Goal: Task Accomplishment & Management: Complete application form

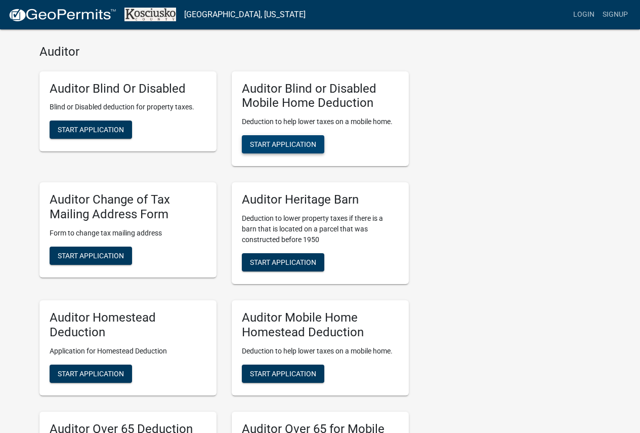
scroll to position [405, 0]
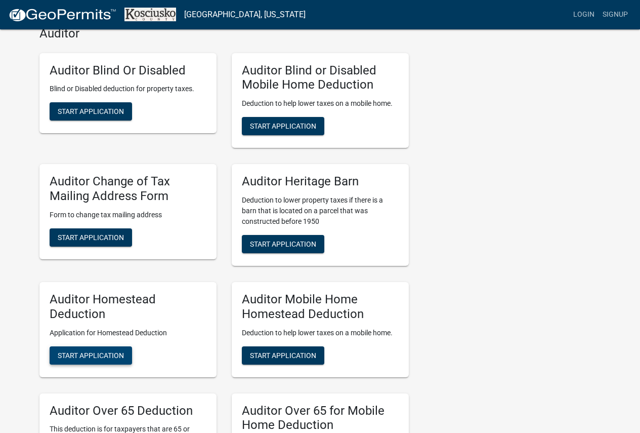
click at [102, 351] on span "Start Application" at bounding box center [91, 355] width 66 height 8
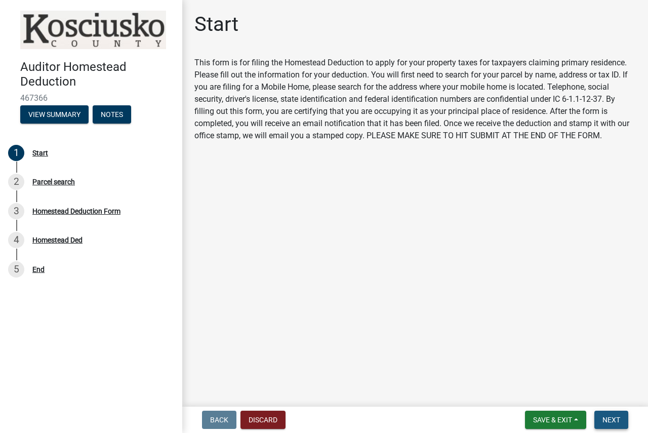
click at [619, 426] on button "Next" at bounding box center [611, 419] width 34 height 18
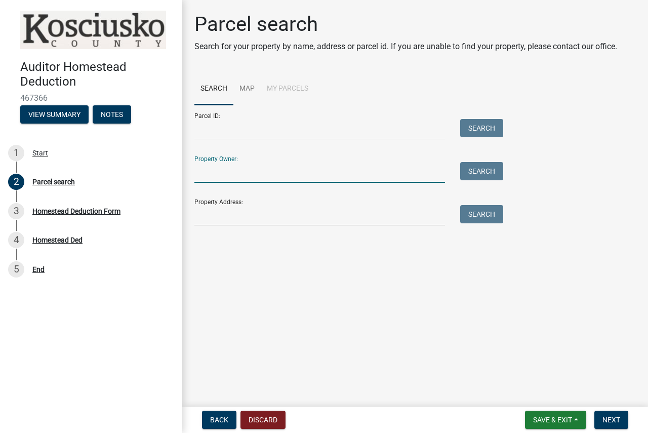
click at [249, 179] on input "Property Owner:" at bounding box center [319, 172] width 250 height 21
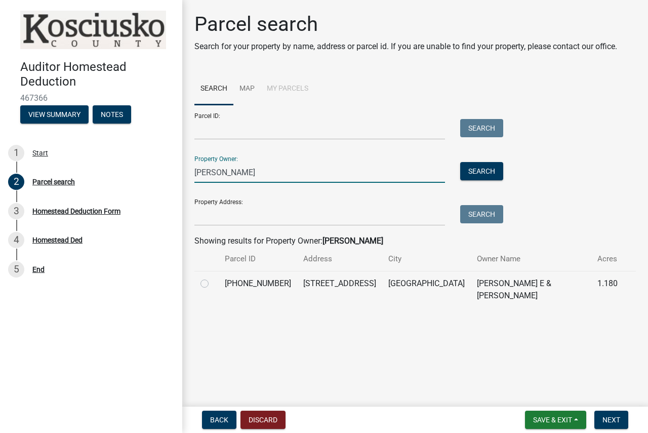
type input "[PERSON_NAME]"
click at [213, 277] on label at bounding box center [213, 277] width 0 height 0
click at [213, 283] on input "radio" at bounding box center [216, 280] width 7 height 7
radio input "true"
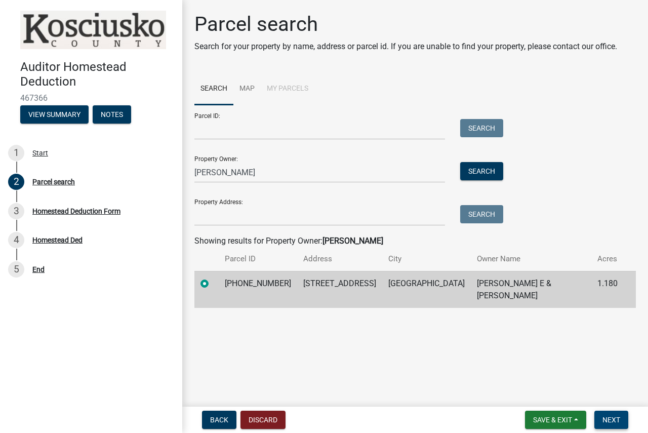
click at [612, 425] on button "Next" at bounding box center [611, 419] width 34 height 18
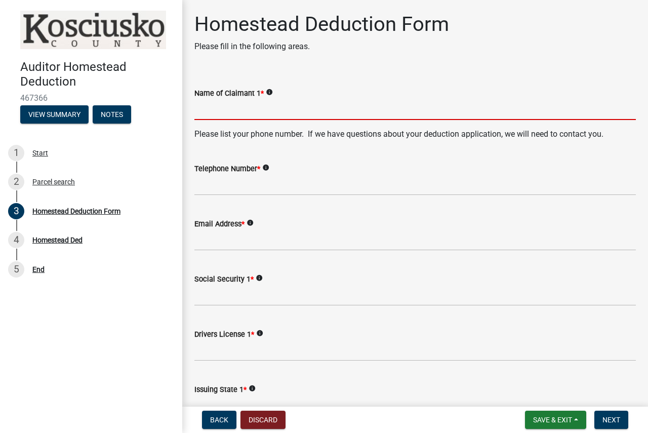
click at [256, 111] on input "Name of Claimant 1 *" at bounding box center [414, 109] width 441 height 21
type input "d"
type input "[PERSON_NAME]"
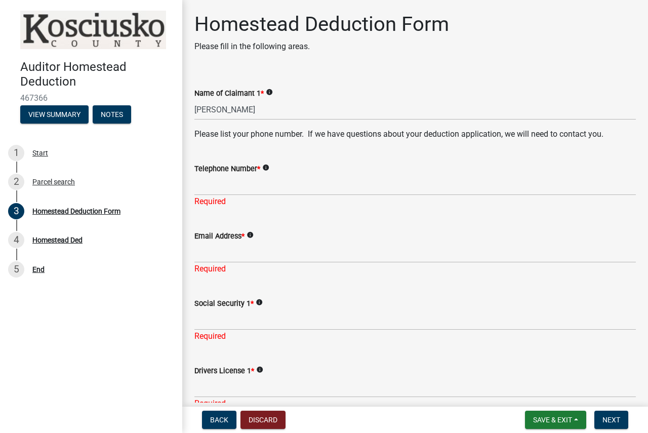
scroll to position [253, 0]
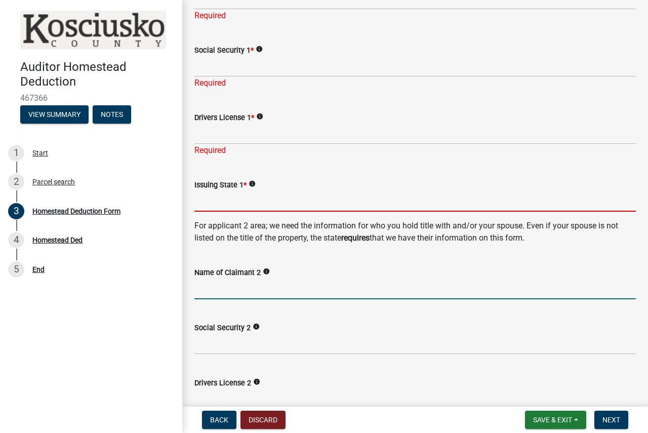
click at [293, 291] on input "Name of Claimant 2" at bounding box center [414, 288] width 441 height 21
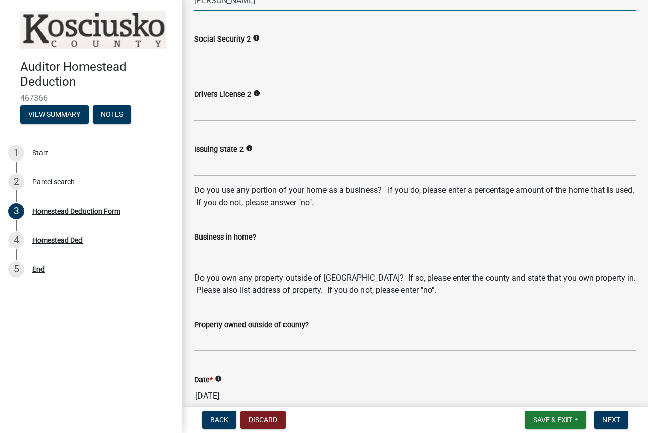
scroll to position [557, 0]
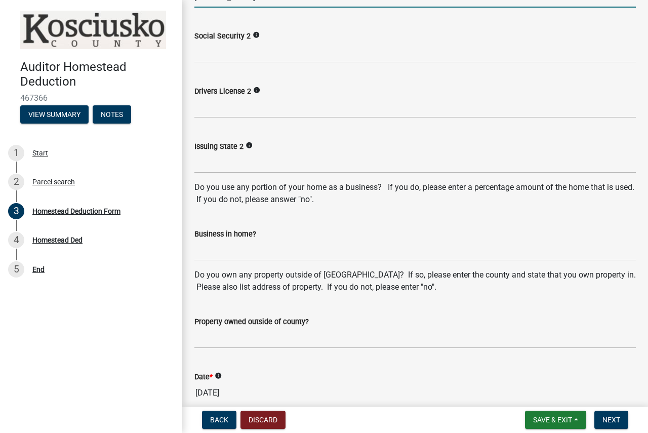
type input "[PERSON_NAME]"
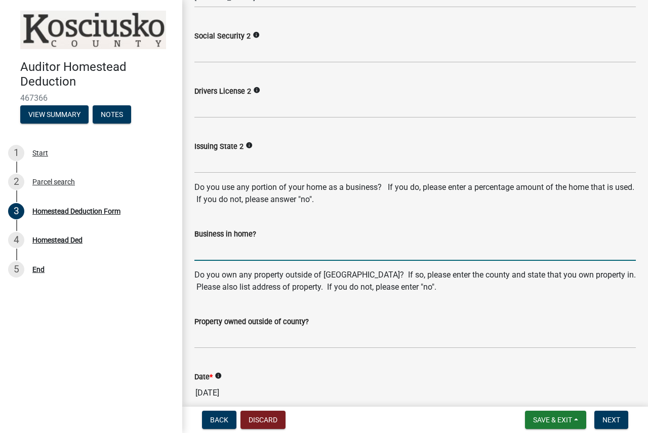
click at [226, 254] on input "Business in home?" at bounding box center [414, 250] width 441 height 21
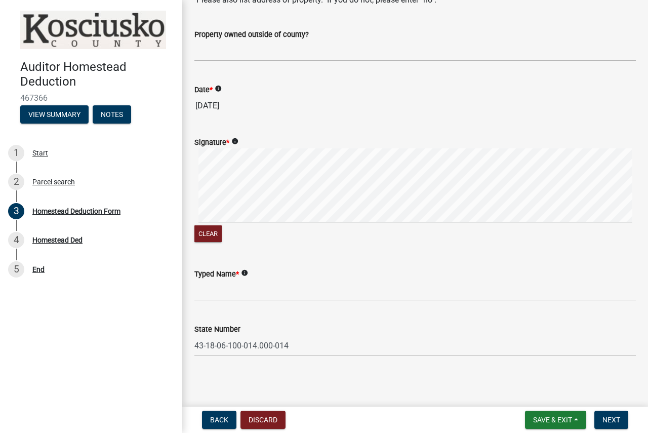
scroll to position [845, 0]
click at [189, 228] on div "Signature * info Clear" at bounding box center [415, 183] width 456 height 120
click at [231, 228] on div "Clear" at bounding box center [414, 195] width 441 height 96
type input "NO"
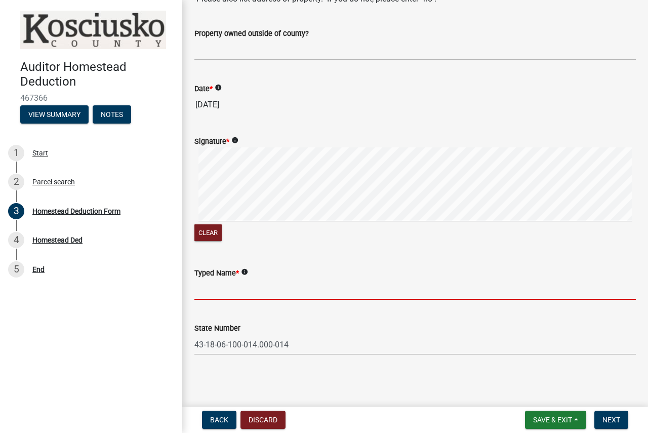
click at [201, 292] on input "Typed Name *" at bounding box center [414, 289] width 441 height 21
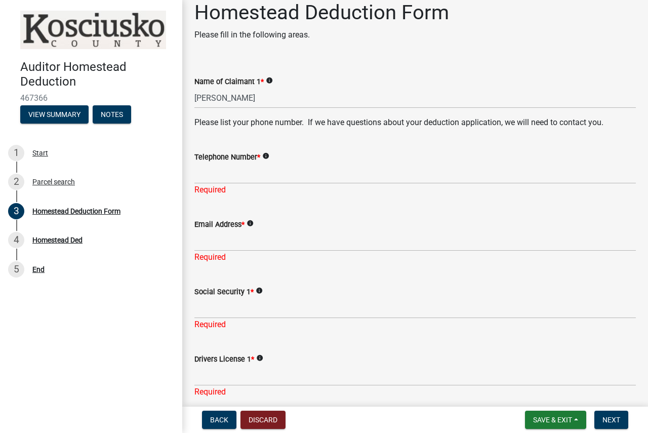
scroll to position [0, 0]
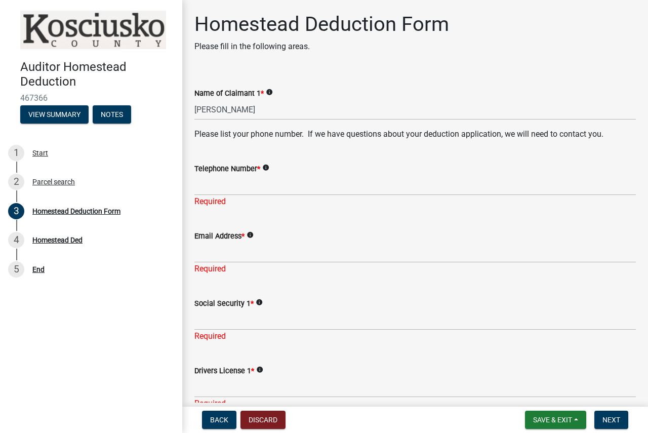
type input "[PERSON_NAME]"
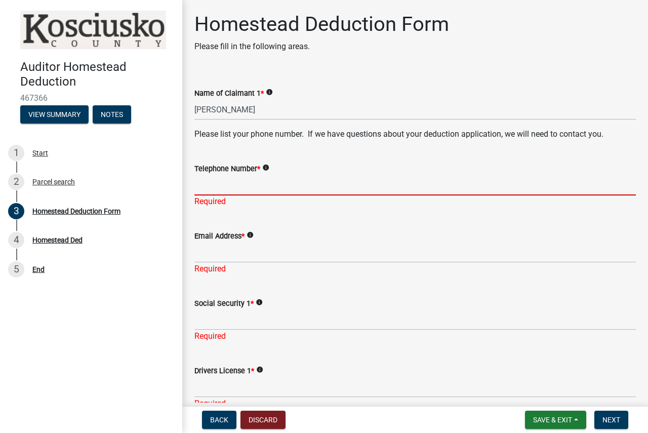
click at [263, 184] on input "Telephone Number *" at bounding box center [414, 185] width 441 height 21
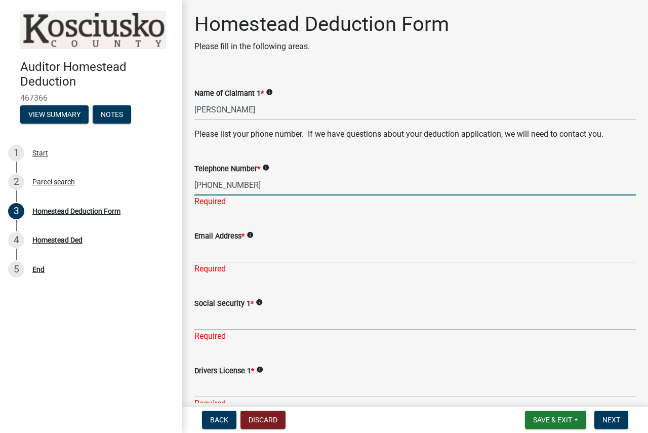
type input "[PHONE_NUMBER]"
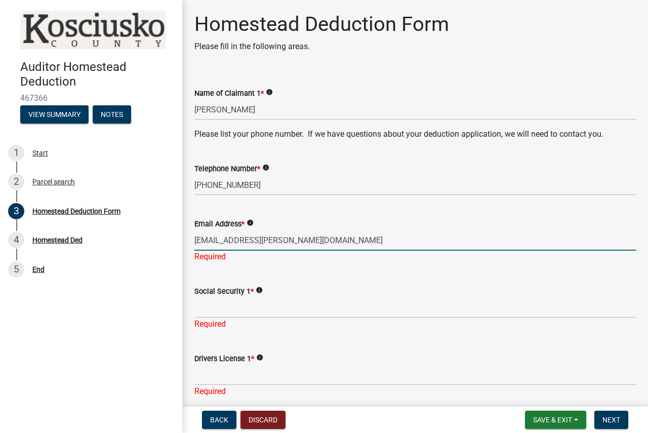
type input "[EMAIL_ADDRESS][PERSON_NAME][DOMAIN_NAME]"
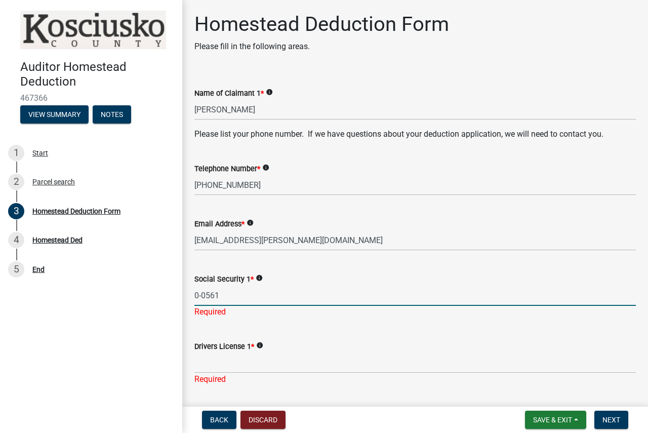
type input "0-0561"
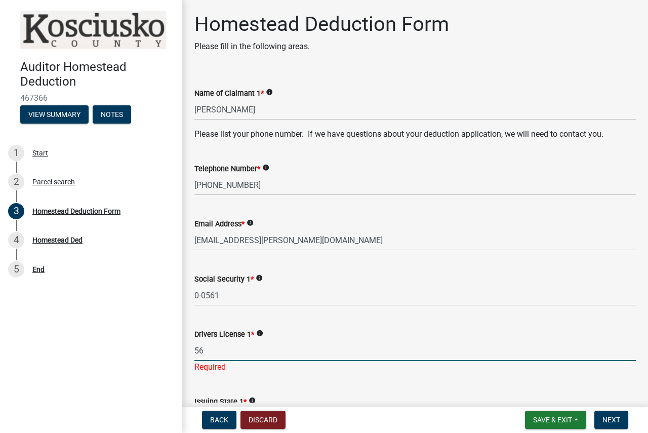
type input "5"
type input "6-9880"
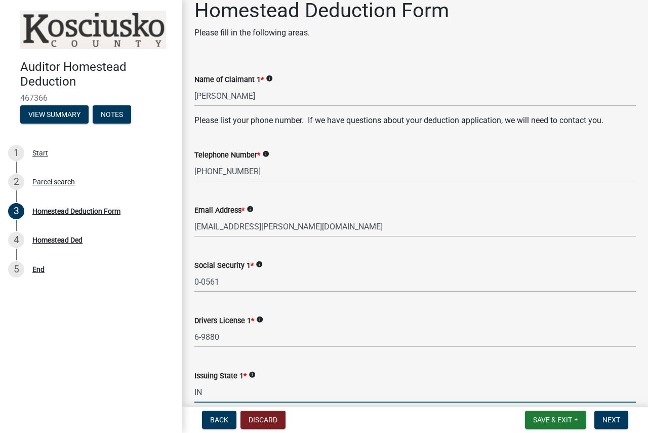
type input "IN"
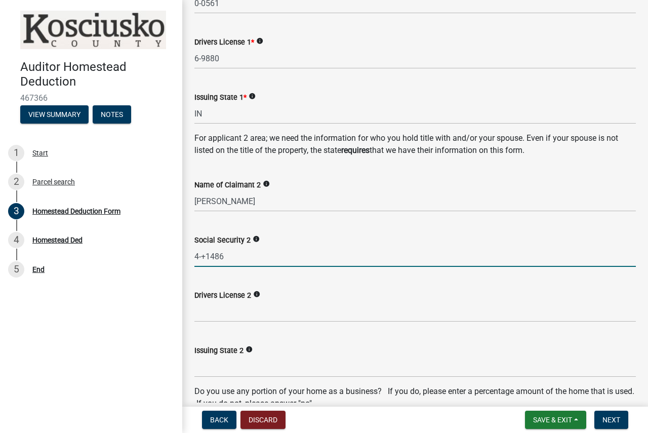
type input "4-+1486"
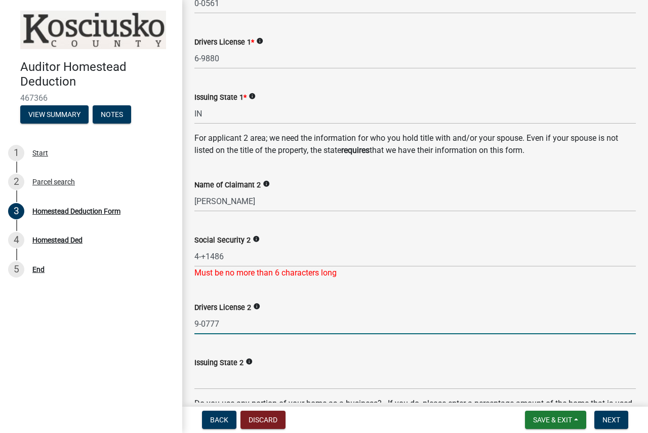
type input "9-0777"
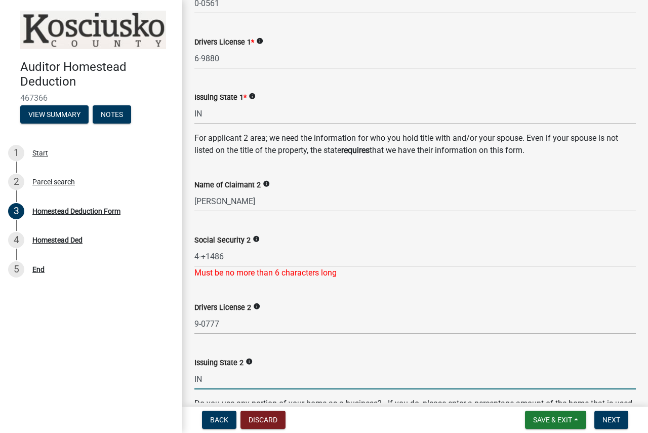
type input "IN"
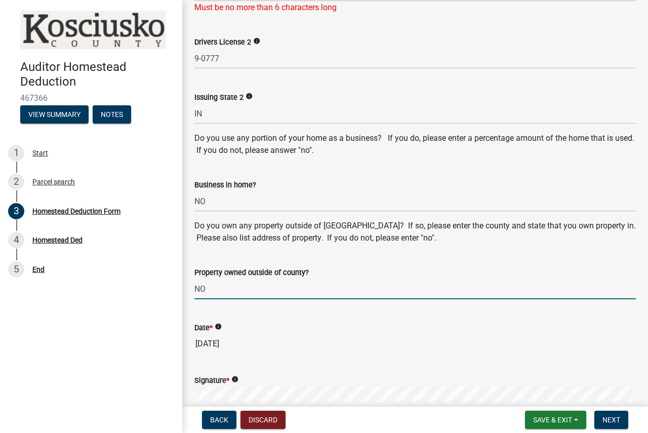
type input "NO"
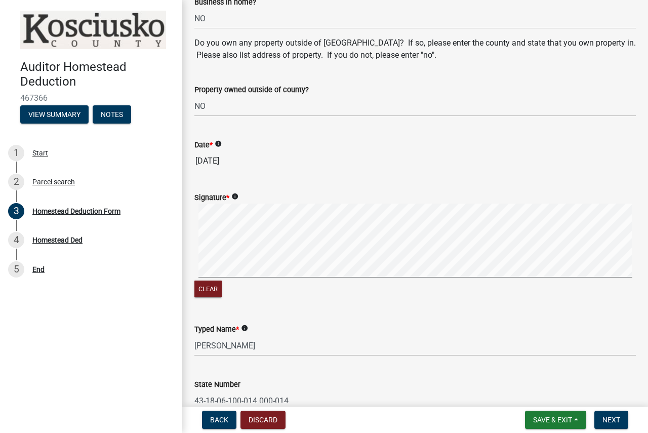
scroll to position [796, 0]
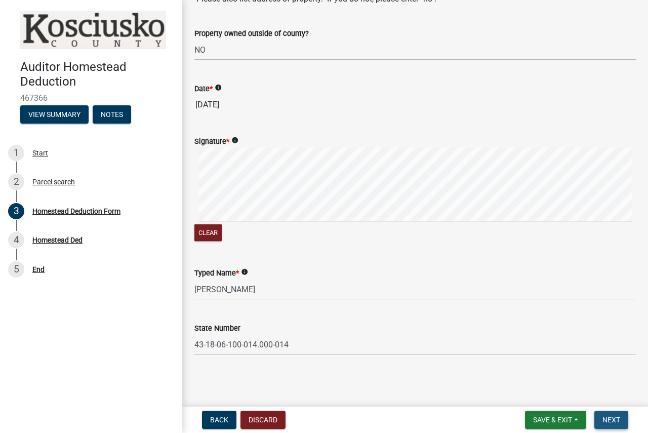
click at [607, 414] on button "Next" at bounding box center [611, 419] width 34 height 18
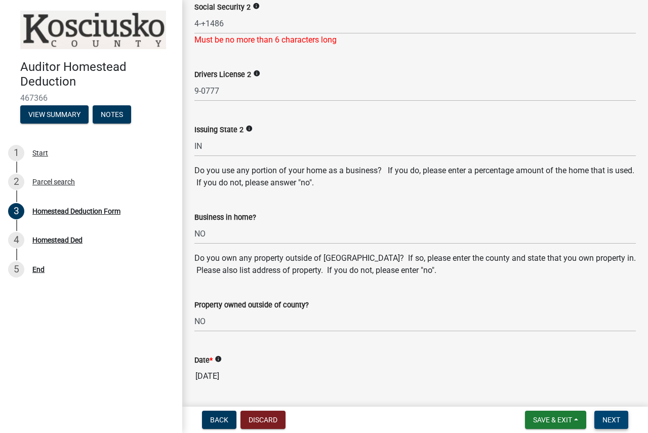
scroll to position [492, 0]
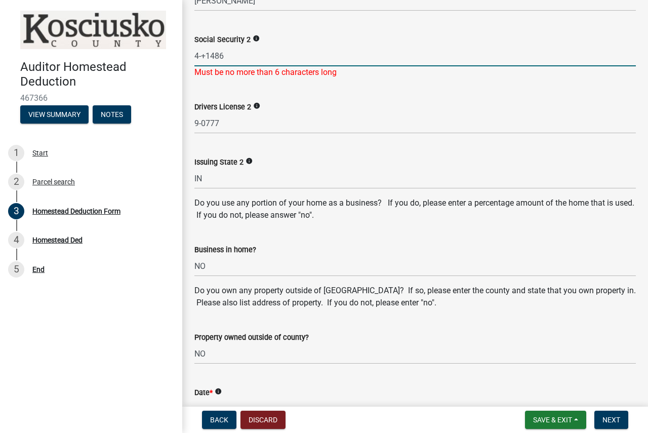
click at [204, 54] on input "4-+1486" at bounding box center [414, 56] width 441 height 21
type input "4-1486"
click at [610, 413] on button "Next" at bounding box center [611, 419] width 34 height 18
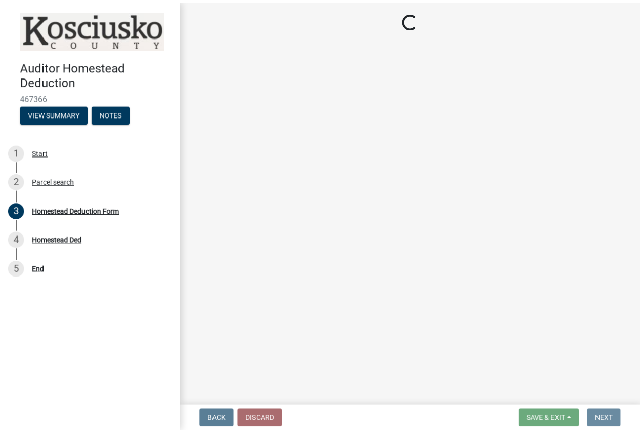
scroll to position [0, 0]
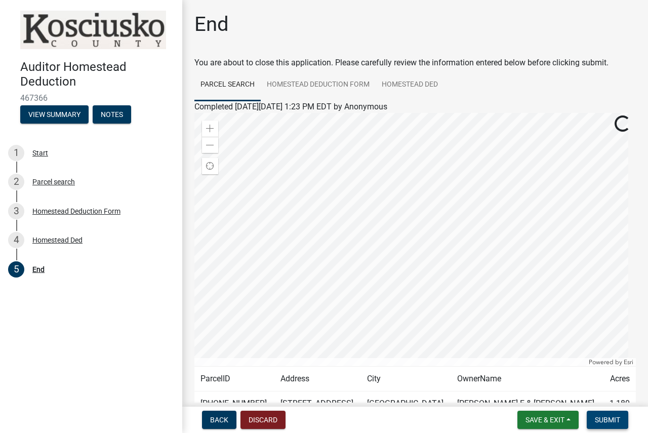
click at [609, 412] on button "Submit" at bounding box center [606, 419] width 41 height 18
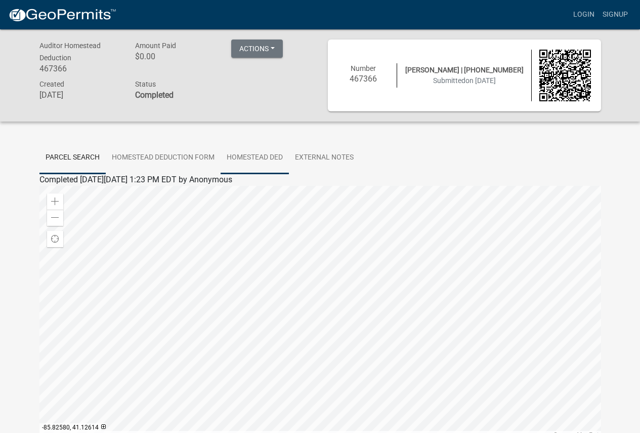
click at [275, 155] on link "Homestead Ded" at bounding box center [255, 158] width 68 height 32
click at [55, 192] on link "Homestead Ded" at bounding box center [67, 192] width 57 height 10
